Goal: Transaction & Acquisition: Purchase product/service

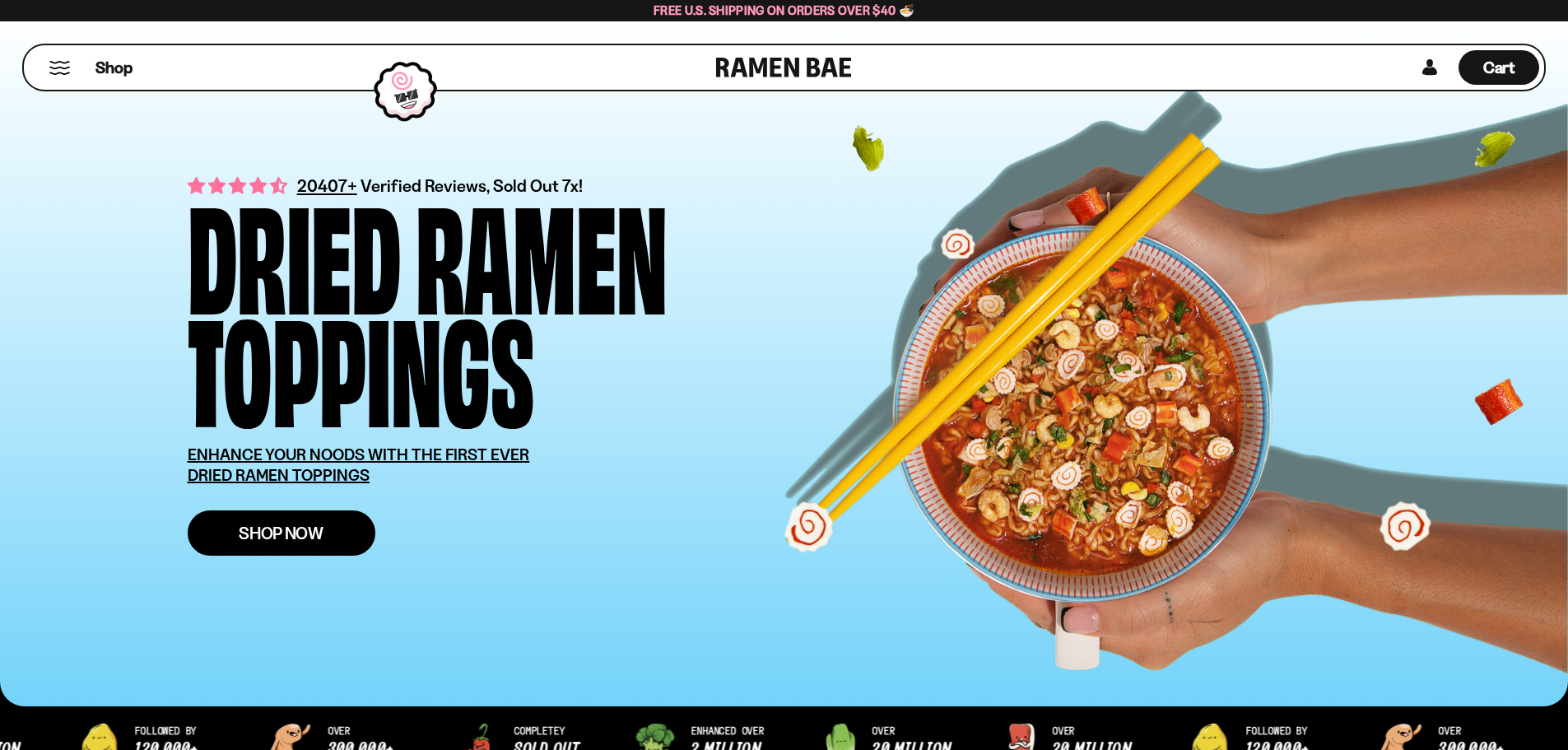
click at [271, 542] on span "Shop Now" at bounding box center [280, 532] width 85 height 17
